Goal: Register for event/course

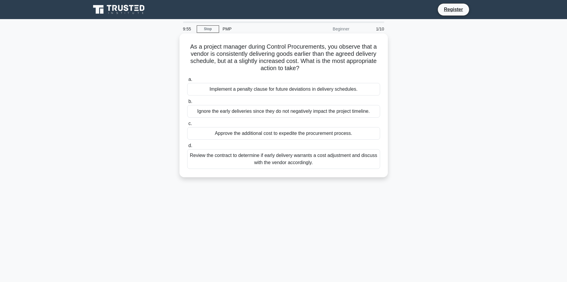
click at [269, 89] on div "Implement a penalty clause for future deviations in delivery schedules." at bounding box center [283, 89] width 193 height 13
click at [187, 81] on input "a. Implement a penalty clause for future deviations in delivery schedules." at bounding box center [187, 79] width 0 height 4
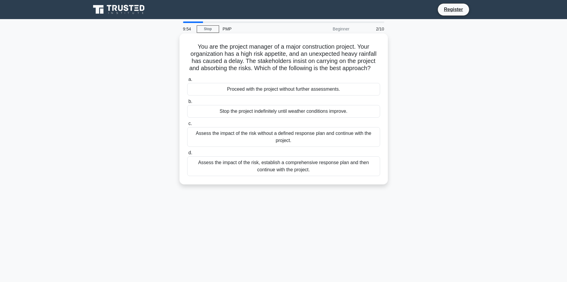
click at [233, 95] on div "Proceed with the project without further assessments." at bounding box center [283, 89] width 193 height 13
click at [187, 81] on input "a. Proceed with the project without further assessments." at bounding box center [187, 79] width 0 height 4
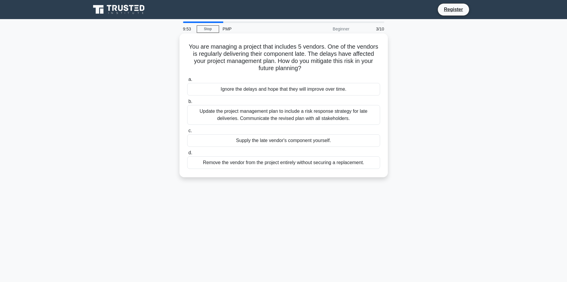
click at [258, 89] on div "Ignore the delays and hope that they will improve over time." at bounding box center [283, 89] width 193 height 13
click at [187, 81] on input "a. Ignore the delays and hope that they will improve over time." at bounding box center [187, 79] width 0 height 4
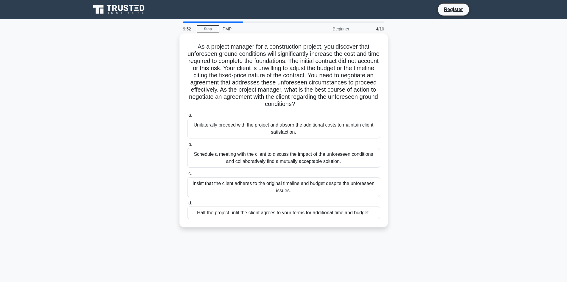
click at [244, 126] on div "Unilaterally proceed with the project and absorb the additional costs to mainta…" at bounding box center [283, 129] width 193 height 20
click at [187, 117] on input "a. Unilaterally proceed with the project and absorb the additional costs to mai…" at bounding box center [187, 115] width 0 height 4
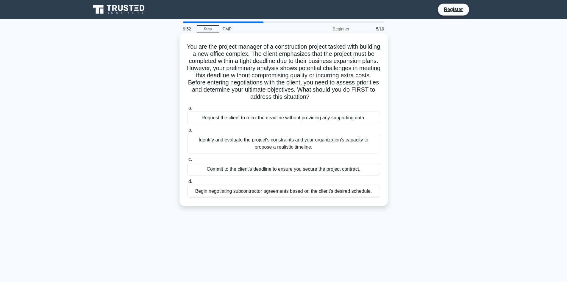
click at [265, 121] on div "Request the client to relax the deadline without providing any supporting data." at bounding box center [283, 117] width 193 height 13
click at [187, 110] on input "a. Request the client to relax the deadline without providing any supporting da…" at bounding box center [187, 108] width 0 height 4
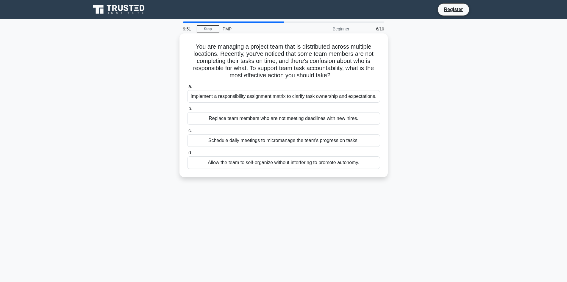
click at [281, 115] on div "Replace team members who are not meeting deadlines with new hires." at bounding box center [283, 118] width 193 height 13
click at [187, 111] on input "b. Replace team members who are not meeting deadlines with new hires." at bounding box center [187, 109] width 0 height 4
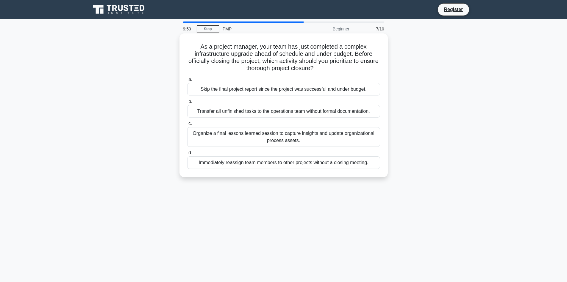
click at [276, 116] on div "Transfer all unfinished tasks to the operations team without formal documentati…" at bounding box center [283, 111] width 193 height 13
click at [187, 103] on input "b. Transfer all unfinished tasks to the operations team without formal document…" at bounding box center [187, 101] width 0 height 4
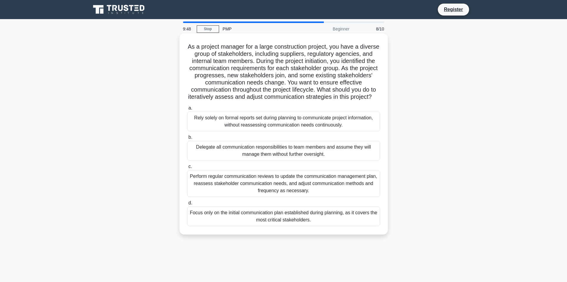
click at [268, 121] on div "Rely solely on formal reports set during planning to communicate project inform…" at bounding box center [283, 121] width 193 height 20
click at [187, 110] on input "a. Rely solely on formal reports set during planning to communicate project inf…" at bounding box center [187, 108] width 0 height 4
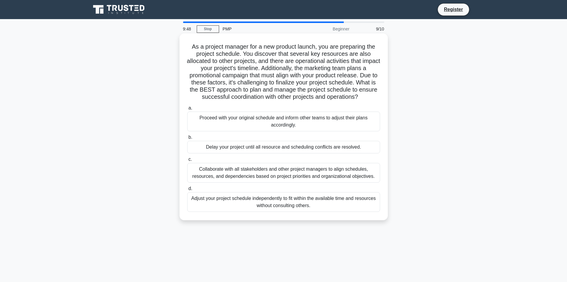
click at [264, 117] on div "Proceed with your original schedule and inform other teams to adjust their plan…" at bounding box center [283, 121] width 193 height 20
click at [187, 110] on input "a. Proceed with your original schedule and inform other teams to adjust their p…" at bounding box center [187, 108] width 0 height 4
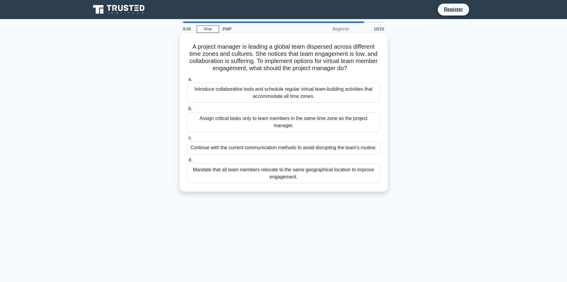
click at [285, 93] on div "Introduce collaborative tools and schedule regular virtual team-building activi…" at bounding box center [283, 93] width 193 height 20
click at [187, 81] on input "a. Introduce collaborative tools and schedule regular virtual team-building act…" at bounding box center [187, 79] width 0 height 4
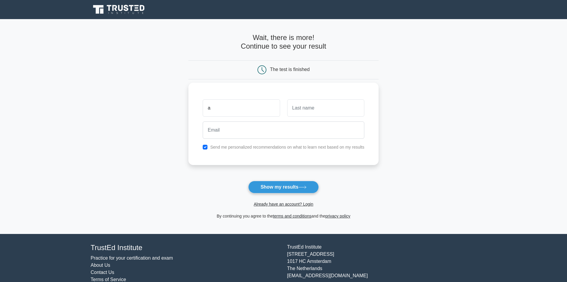
type input "a"
click at [319, 111] on input "text" at bounding box center [325, 107] width 77 height 17
type input "a"
click at [272, 128] on input "email" at bounding box center [284, 129] width 162 height 17
drag, startPoint x: 403, startPoint y: 125, endPoint x: 380, endPoint y: 135, distance: 25.7
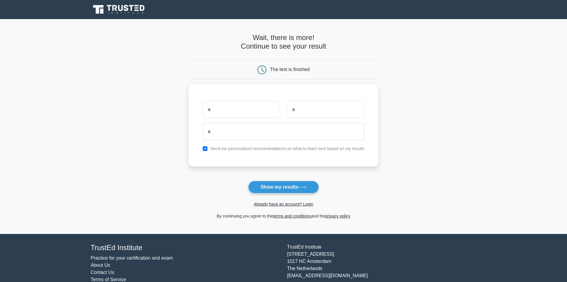
click at [404, 125] on main "Wait, there is more! Continue to see your result The test is finished a a a" at bounding box center [283, 126] width 567 height 214
click at [283, 188] on button "Show my results" at bounding box center [283, 187] width 70 height 13
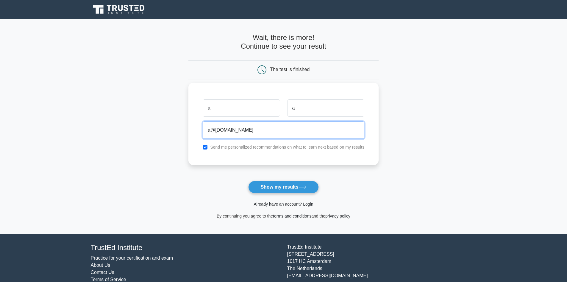
type input "a@gmail.com"
click at [248, 181] on button "Show my results" at bounding box center [283, 187] width 70 height 13
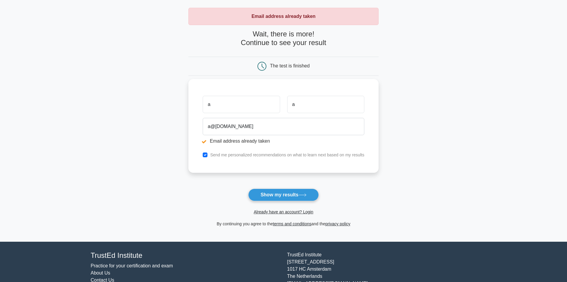
scroll to position [52, 0]
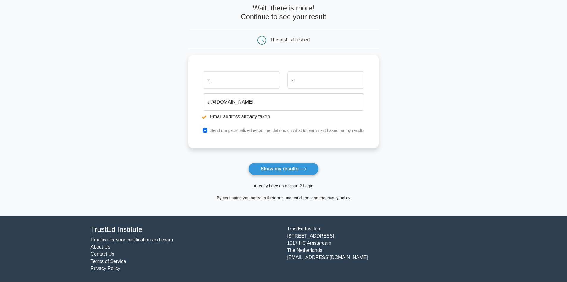
click at [409, 122] on main "Email address already taken Wait, there is more! Continue to see your result Th…" at bounding box center [283, 92] width 567 height 248
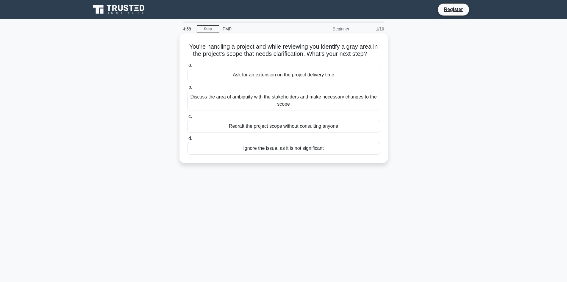
scroll to position [14, 0]
